Goal: Check status: Check status

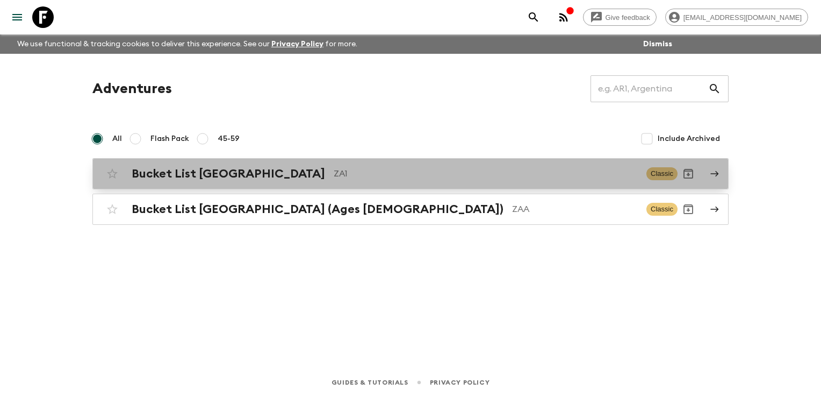
click at [324, 162] on link "Bucket List [GEOGRAPHIC_DATA] ZA1 Classic" at bounding box center [410, 173] width 636 height 31
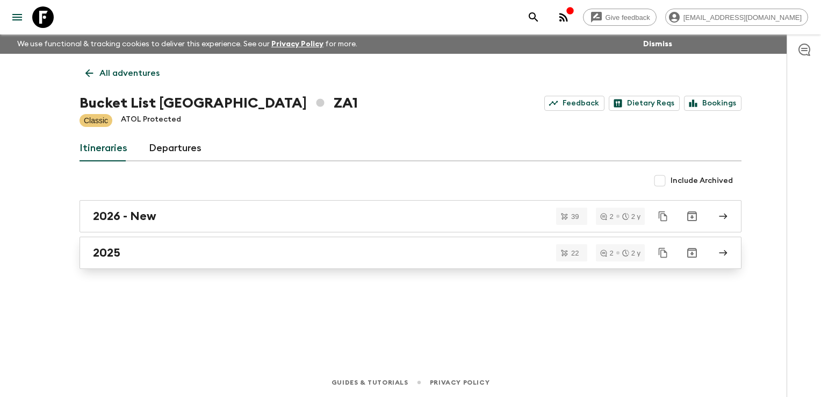
click at [116, 249] on h2 "2025" at bounding box center [106, 253] width 27 height 14
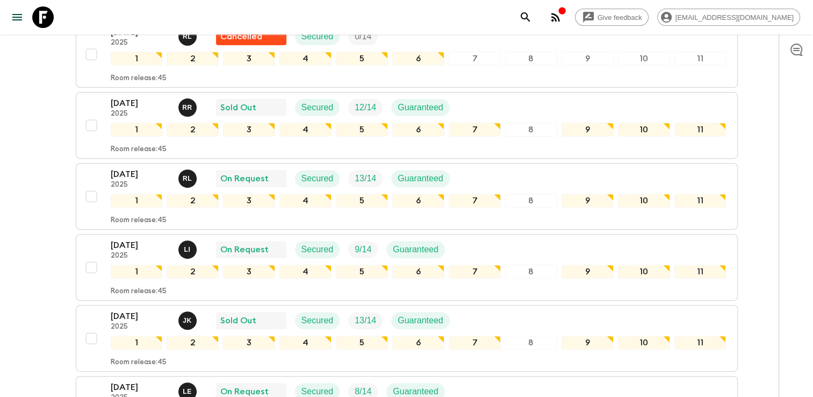
scroll to position [376, 0]
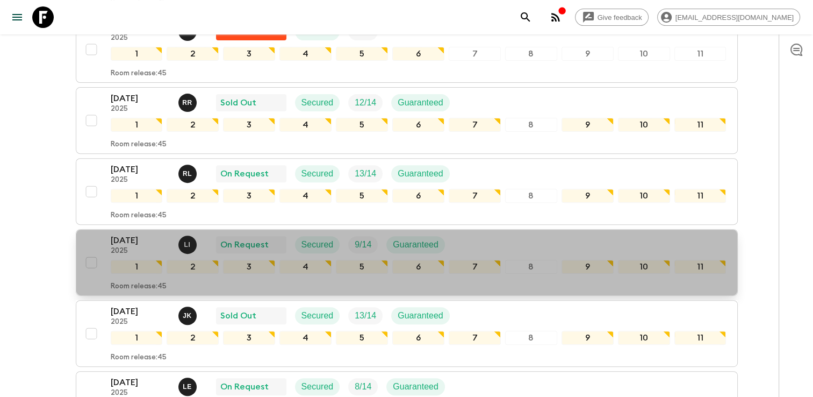
click at [136, 234] on p "[DATE]" at bounding box center [140, 240] width 59 height 13
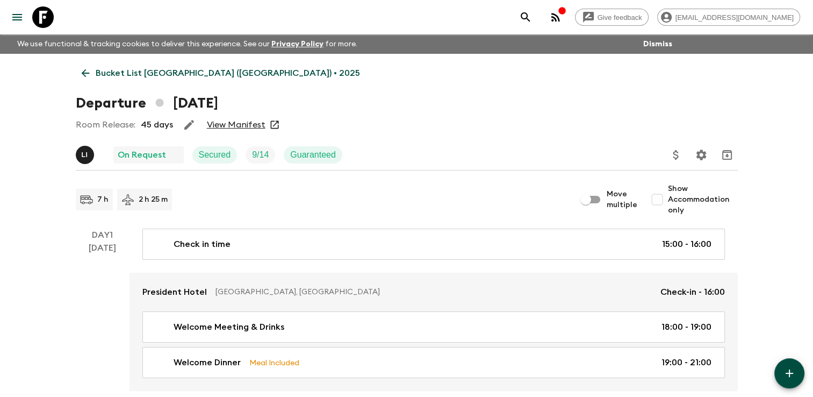
click at [240, 123] on link "View Manifest" at bounding box center [236, 124] width 59 height 11
click at [225, 124] on link "View Manifest" at bounding box center [236, 124] width 59 height 11
